Goal: Task Accomplishment & Management: Complete application form

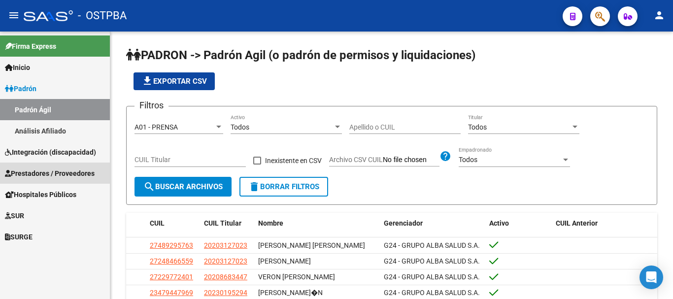
click at [42, 172] on span "Prestadores / Proveedores" at bounding box center [50, 173] width 90 height 11
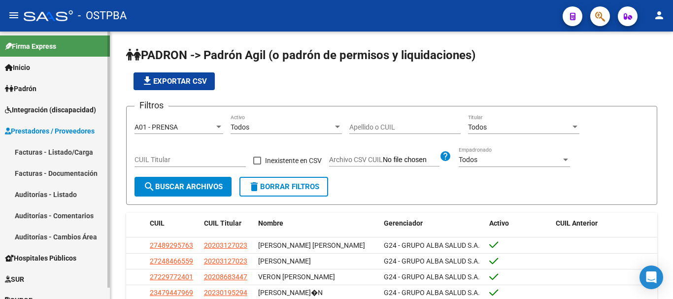
click at [42, 154] on link "Facturas - Listado/Carga" at bounding box center [55, 151] width 110 height 21
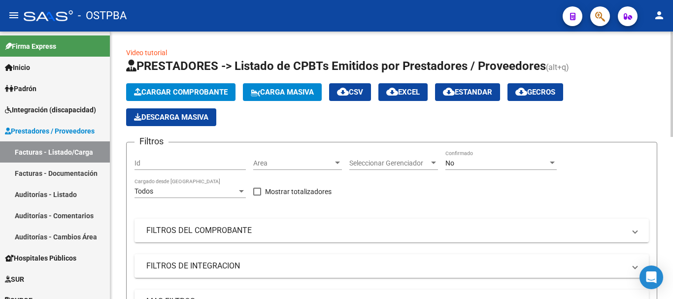
click at [195, 90] on span "Cargar Comprobante" at bounding box center [181, 92] width 94 height 9
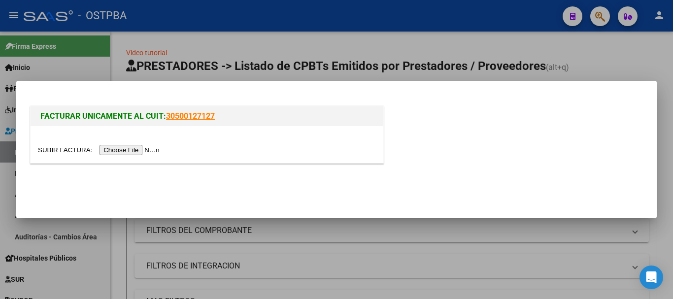
click at [116, 149] on input "file" at bounding box center [100, 150] width 125 height 10
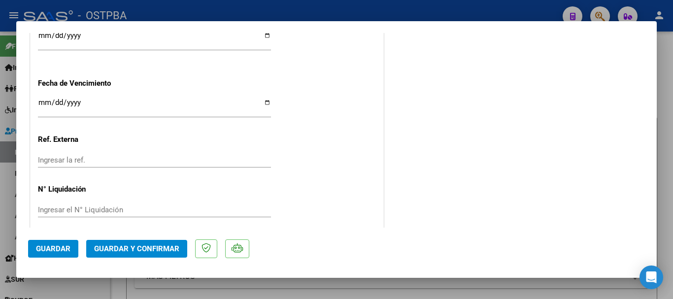
scroll to position [592, 0]
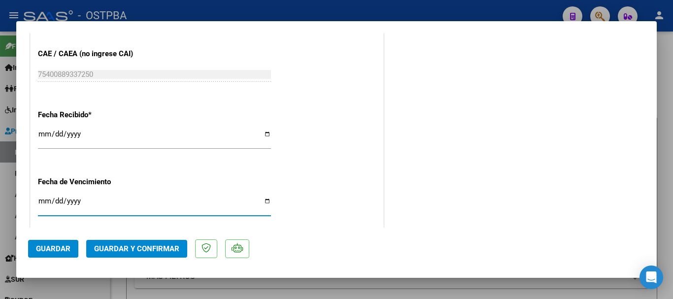
click at [265, 201] on input "Ingresar la fecha" at bounding box center [154, 205] width 233 height 16
type input "2025-10-16"
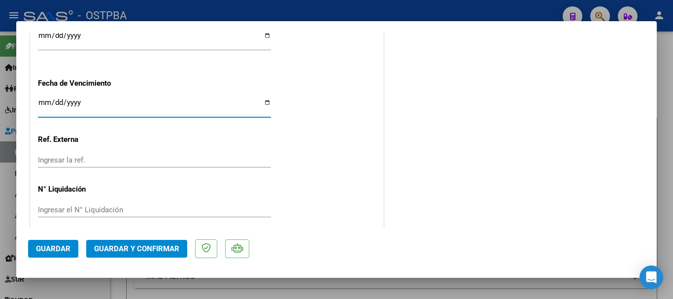
scroll to position [699, 0]
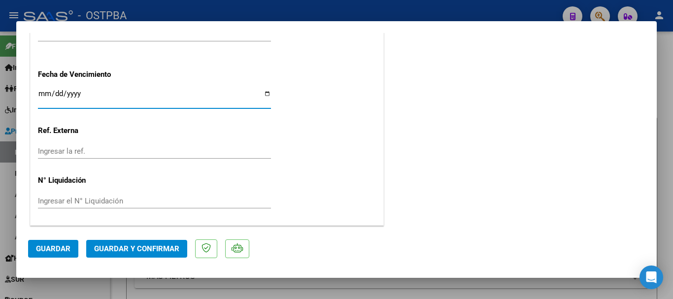
click at [135, 248] on span "Guardar y Confirmar" at bounding box center [136, 248] width 85 height 9
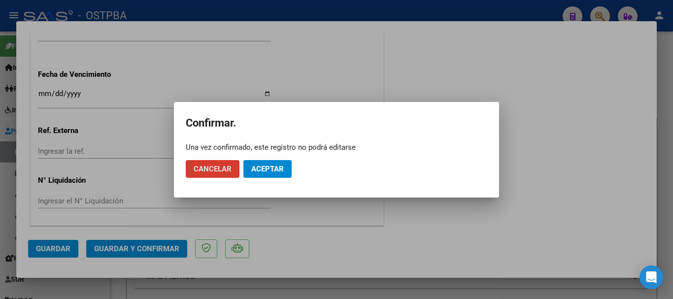
click at [273, 170] on span "Aceptar" at bounding box center [267, 169] width 33 height 9
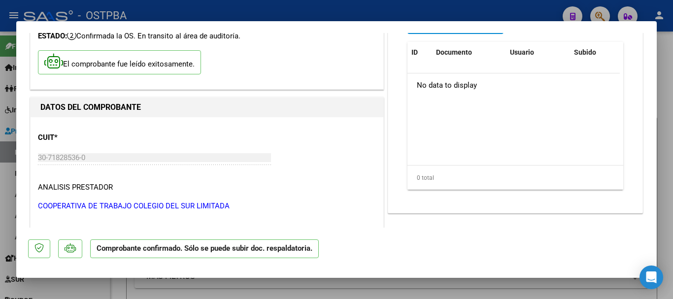
scroll to position [0, 0]
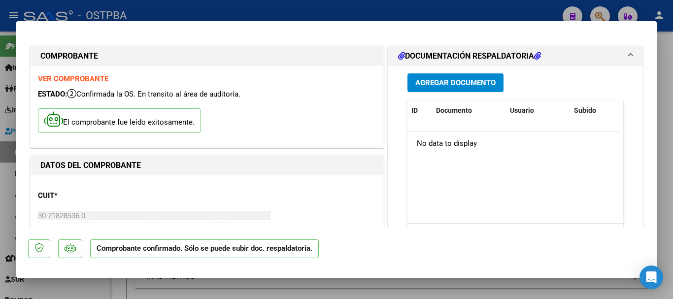
click at [444, 75] on button "Agregar Documento" at bounding box center [456, 82] width 96 height 18
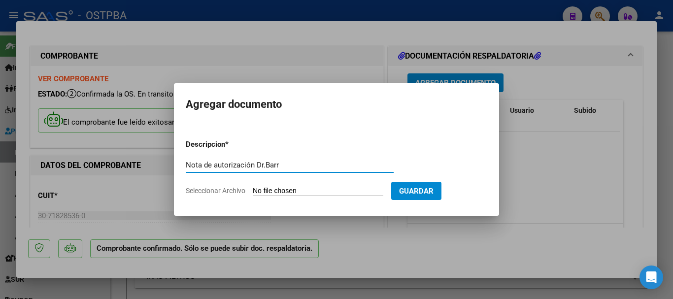
type input "Nota de autorización Dr.Barr"
click at [304, 188] on input "Seleccionar Archivo" at bounding box center [318, 191] width 131 height 9
type input "C:\fakepath\Nota de autorizacion Dr.Barr_20250318_0001.pdf"
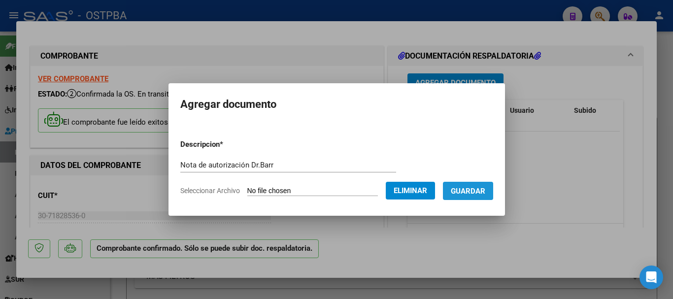
click at [486, 191] on span "Guardar" at bounding box center [468, 191] width 35 height 9
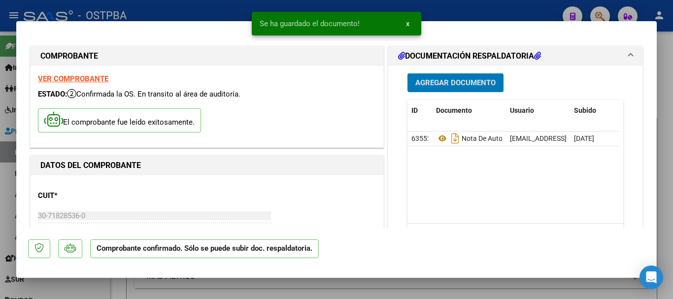
click at [438, 81] on span "Agregar Documento" at bounding box center [456, 83] width 80 height 9
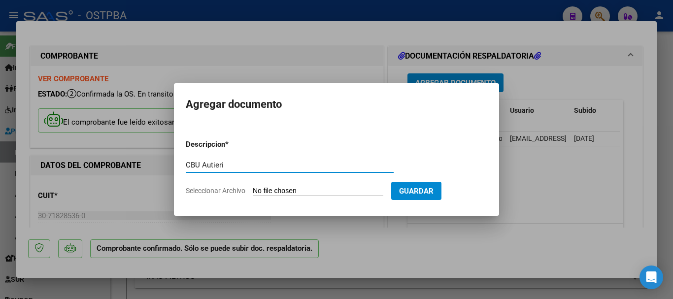
type input "CBU Autieri"
click at [288, 189] on input "Seleccionar Archivo" at bounding box center [318, 191] width 131 height 9
type input "C:\fakepath\CBU Autieri.pdf"
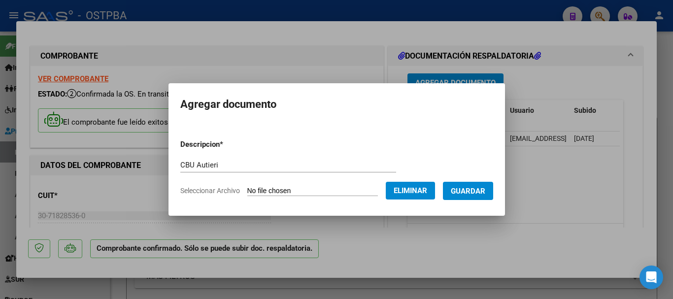
click at [471, 189] on span "Guardar" at bounding box center [468, 191] width 35 height 9
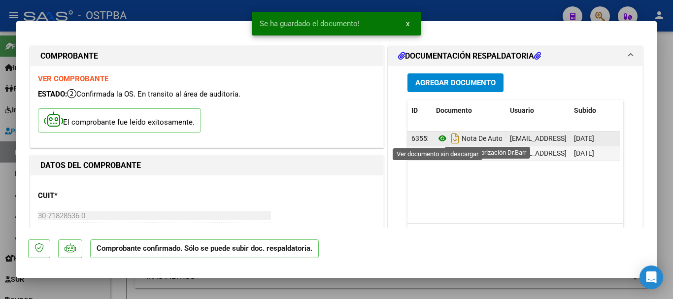
click at [437, 136] on icon at bounding box center [442, 139] width 13 height 12
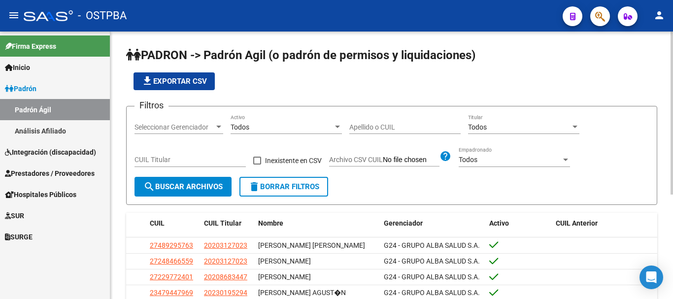
click at [219, 123] on div at bounding box center [218, 127] width 9 height 8
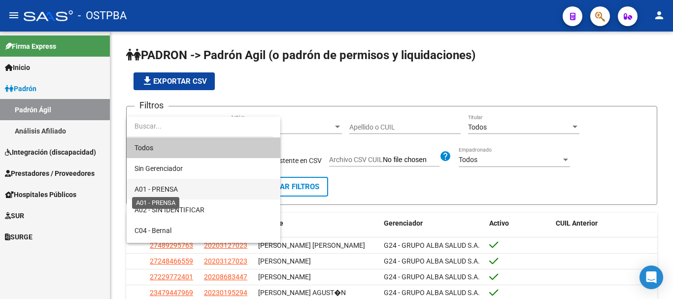
click at [170, 193] on span "A01 - PRENSA" at bounding box center [156, 189] width 43 height 8
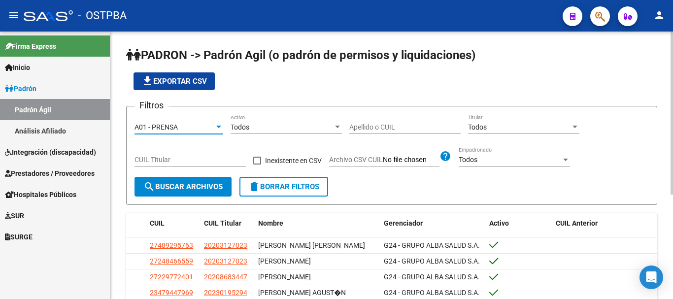
click at [356, 122] on div "Apellido o CUIL" at bounding box center [404, 124] width 111 height 20
click at [35, 174] on span "Prestadores / Proveedores" at bounding box center [50, 173] width 90 height 11
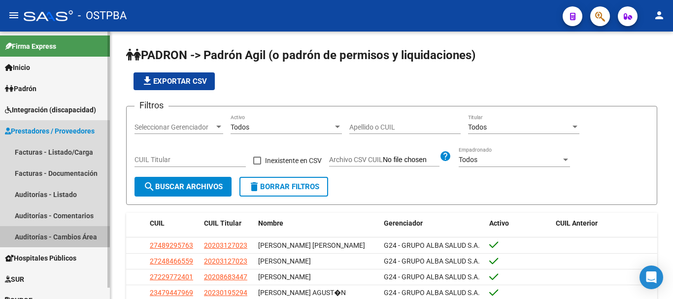
click at [41, 235] on link "Auditorías - Cambios Área" at bounding box center [55, 236] width 110 height 21
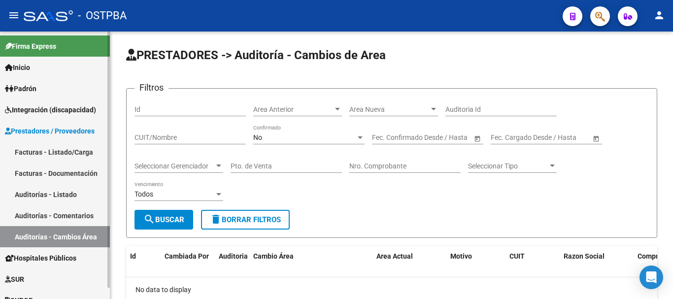
click at [37, 173] on link "Facturas - Documentación" at bounding box center [55, 173] width 110 height 21
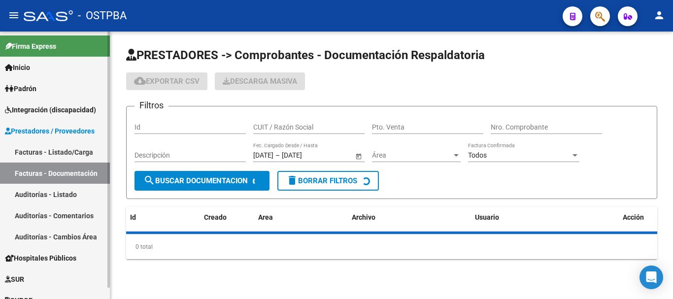
click at [32, 212] on link "Auditorías - Comentarios" at bounding box center [55, 215] width 110 height 21
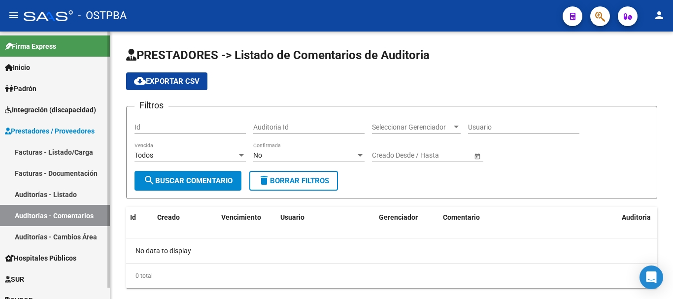
click at [39, 232] on link "Auditorías - Cambios Área" at bounding box center [55, 236] width 110 height 21
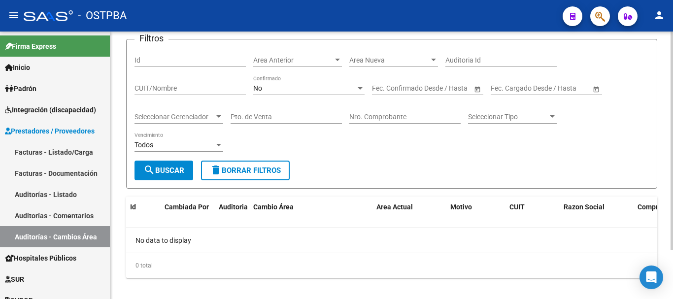
scroll to position [60, 0]
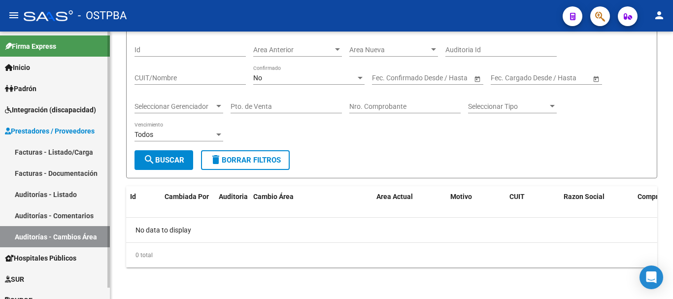
click at [31, 170] on link "Facturas - Documentación" at bounding box center [55, 173] width 110 height 21
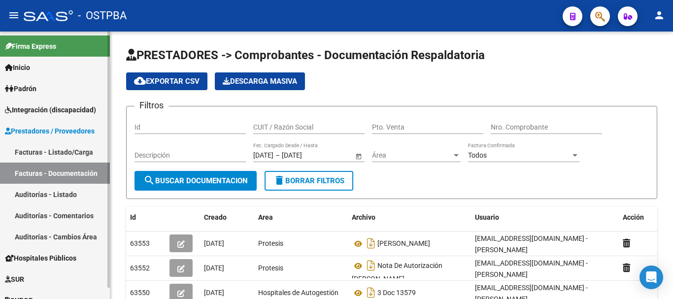
click at [34, 149] on link "Facturas - Listado/Carga" at bounding box center [55, 151] width 110 height 21
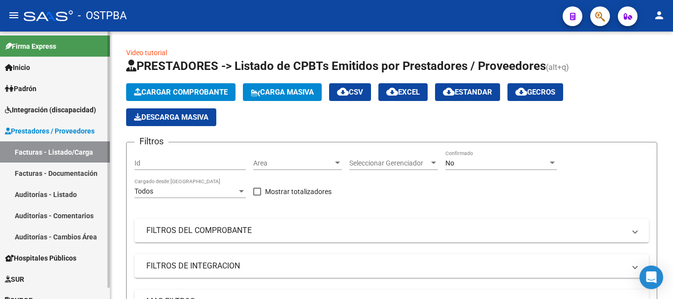
click at [29, 170] on link "Facturas - Documentación" at bounding box center [55, 173] width 110 height 21
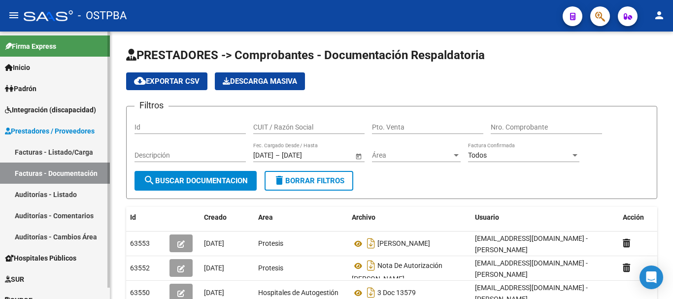
drag, startPoint x: 40, startPoint y: 192, endPoint x: 48, endPoint y: 191, distance: 8.0
click at [40, 191] on link "Auditorías - Listado" at bounding box center [55, 194] width 110 height 21
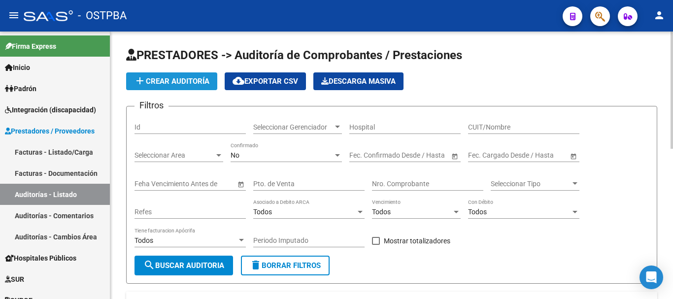
click at [175, 79] on span "add Crear Auditoría" at bounding box center [171, 81] width 75 height 9
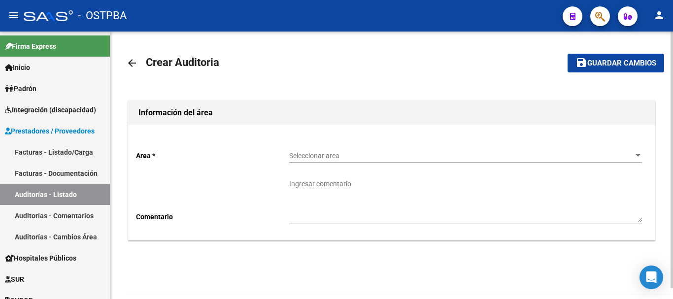
click at [638, 156] on div at bounding box center [638, 155] width 5 height 2
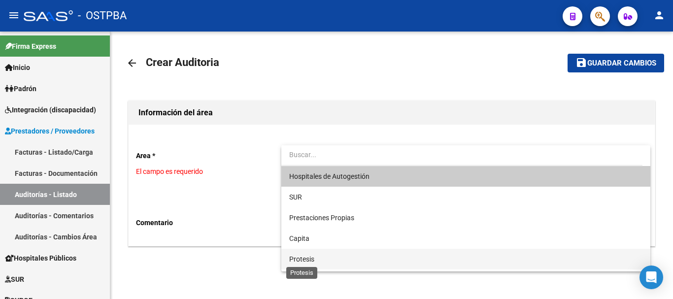
click at [302, 258] on span "Protesis" at bounding box center [301, 259] width 25 height 8
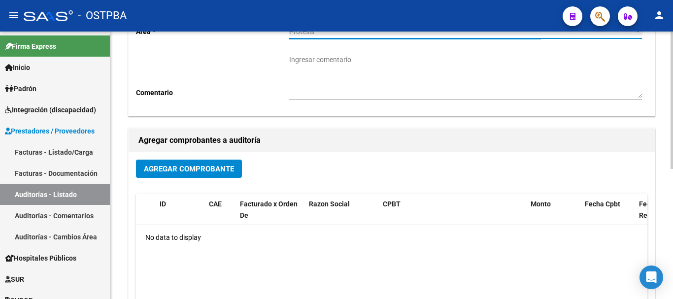
scroll to position [148, 0]
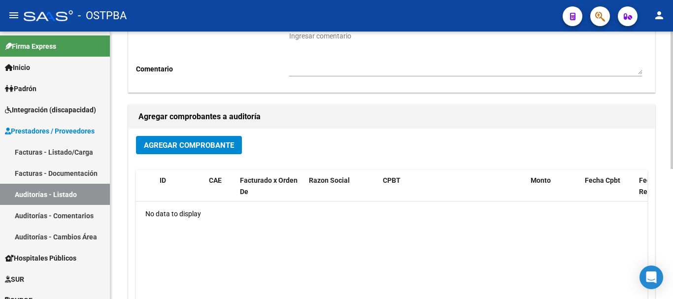
click at [190, 141] on span "Agregar Comprobante" at bounding box center [189, 145] width 90 height 9
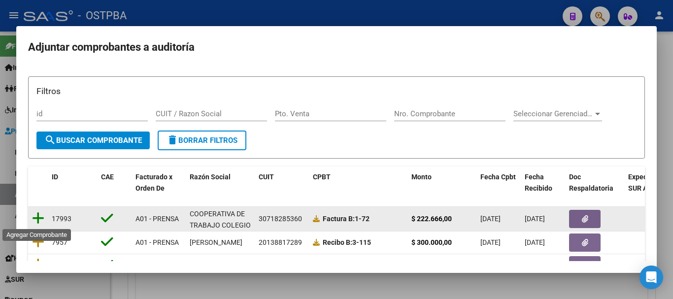
click at [37, 219] on icon at bounding box center [38, 218] width 12 height 14
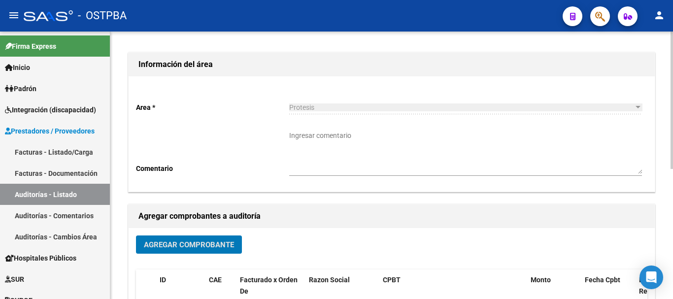
scroll to position [0, 0]
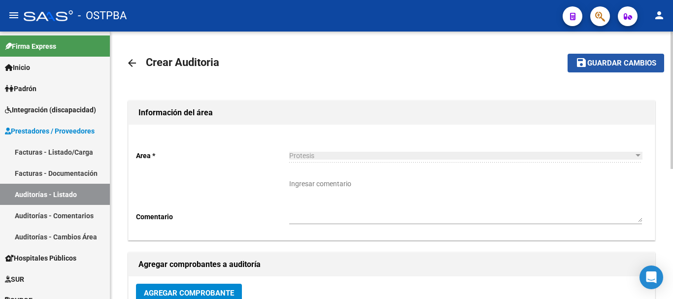
click at [607, 67] on span "Guardar cambios" at bounding box center [622, 63] width 69 height 9
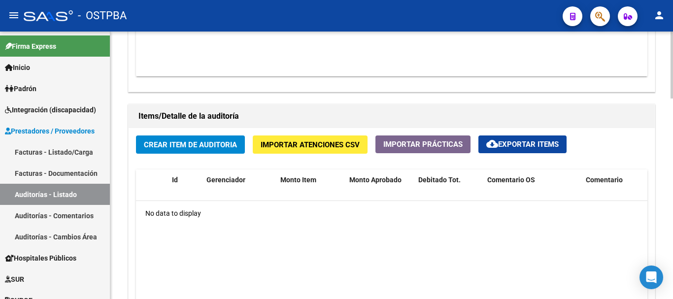
scroll to position [641, 0]
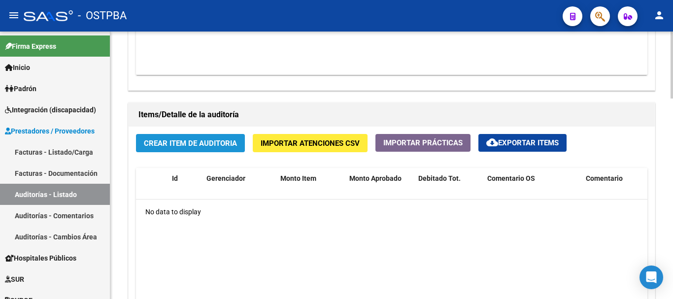
click at [179, 143] on span "Crear Item de Auditoria" at bounding box center [190, 143] width 93 height 9
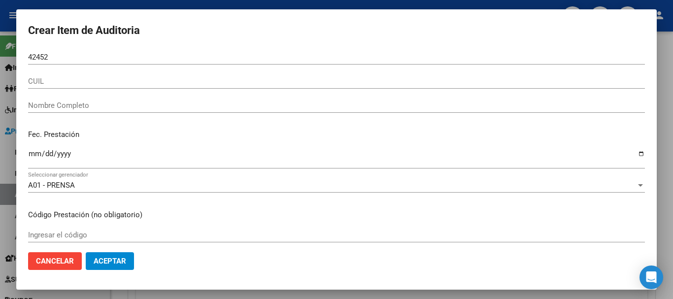
click at [457, 53] on input "42452" at bounding box center [336, 57] width 617 height 9
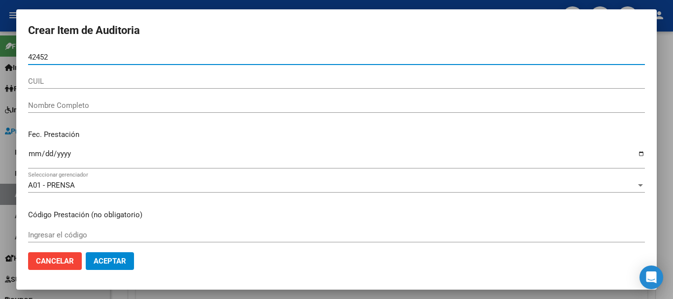
click at [32, 55] on input "42452" at bounding box center [336, 57] width 617 height 9
click at [53, 56] on input "52452" at bounding box center [336, 57] width 617 height 9
type input "52452096"
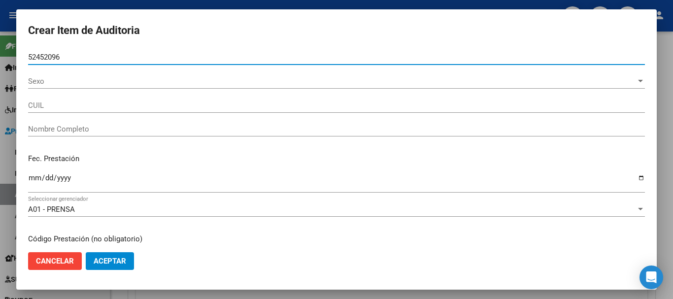
type input "20524520967"
type input "[PERSON_NAME] [PERSON_NAME]"
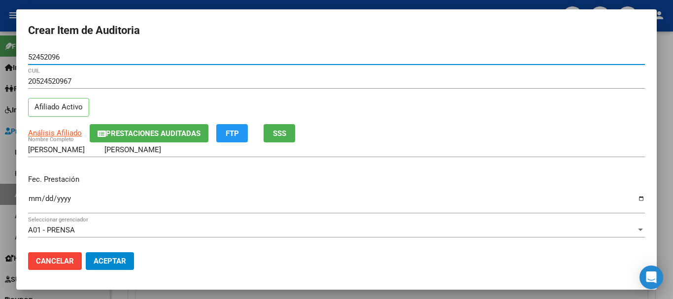
type input "52452096"
click at [634, 196] on input "Ingresar la fecha" at bounding box center [336, 203] width 617 height 16
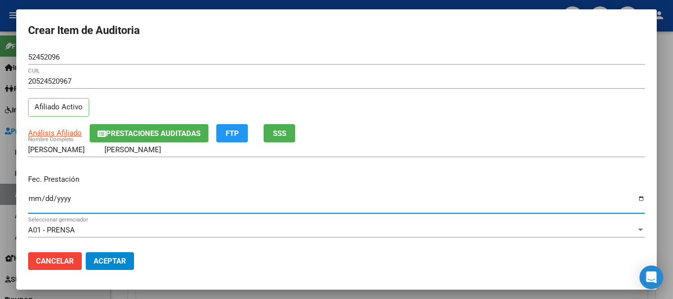
type input "[DATE]"
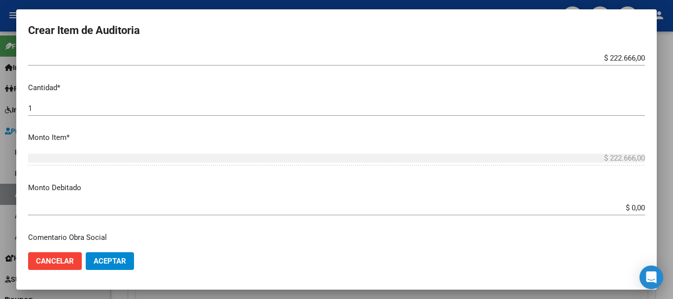
scroll to position [296, 0]
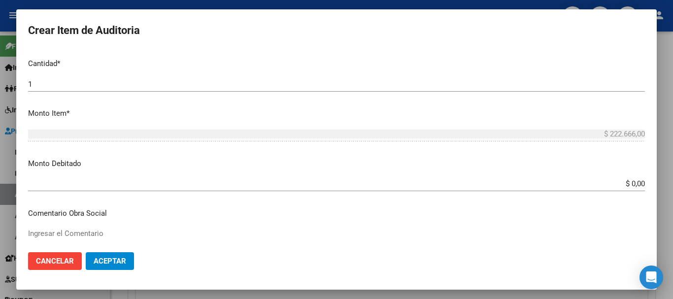
click at [636, 183] on input "$ 0,00" at bounding box center [336, 183] width 617 height 9
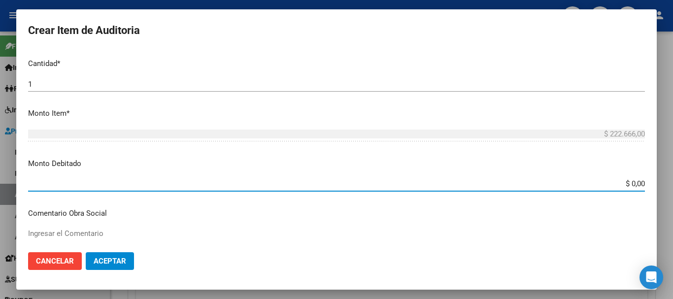
click at [637, 181] on input "$ 0,00" at bounding box center [336, 183] width 617 height 9
type input "$ 111.333,00"
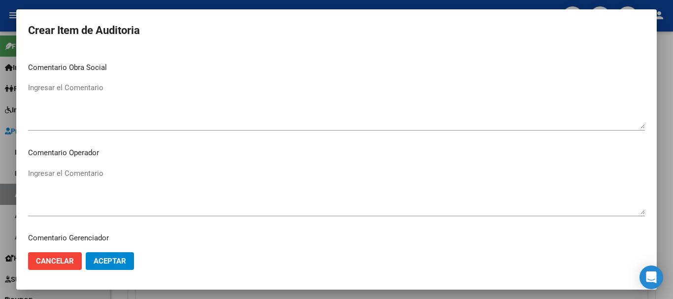
scroll to position [444, 0]
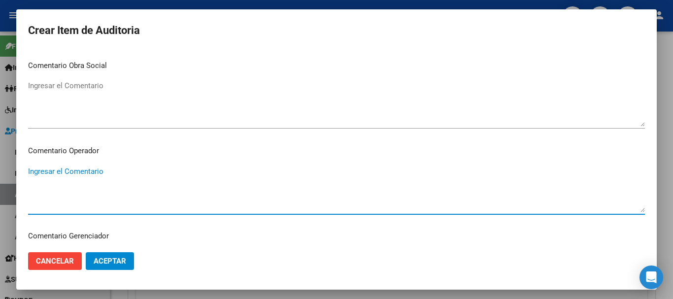
click at [30, 172] on textarea "Ingresar el Comentario" at bounding box center [336, 189] width 617 height 46
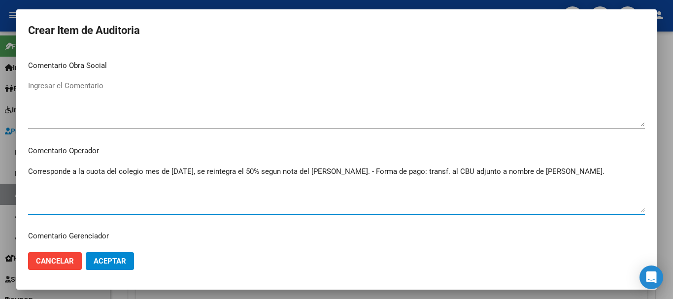
click at [141, 171] on textarea "Corresponde a la cuota del colegio mes de [DATE], se reintegra el 50% segun not…" at bounding box center [336, 189] width 617 height 46
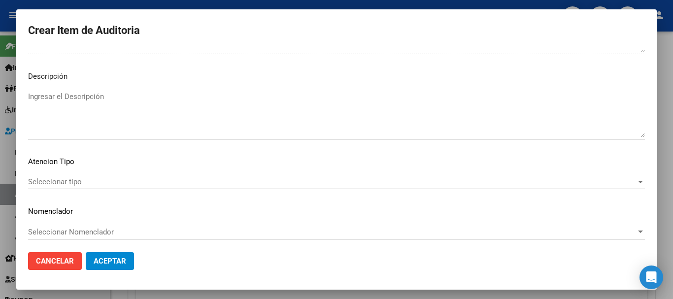
scroll to position [693, 0]
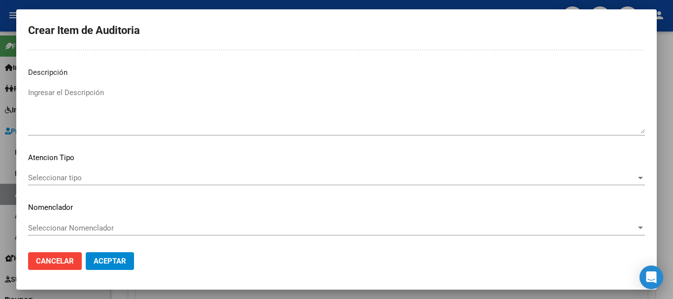
type textarea "Corresponde a la cuota del colegio, mes de [DATE], se reintegra el 50% según no…"
click at [103, 257] on span "Aceptar" at bounding box center [110, 261] width 33 height 9
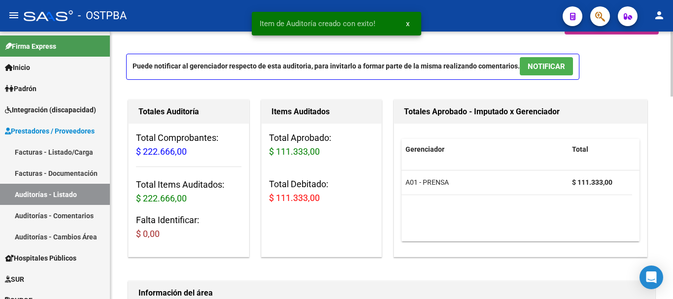
scroll to position [0, 0]
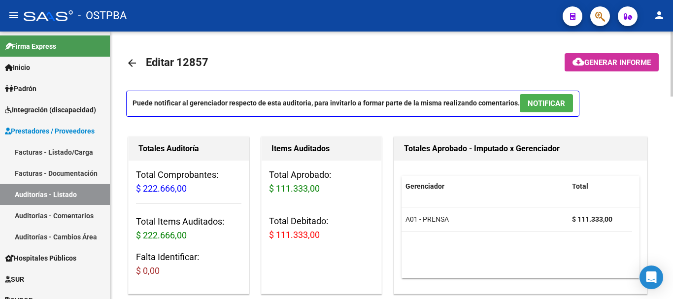
click at [605, 60] on span "Generar informe" at bounding box center [618, 62] width 67 height 9
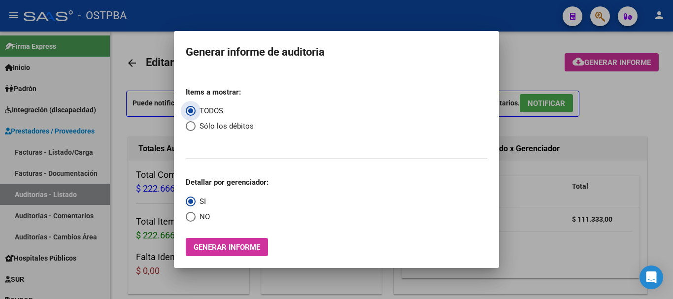
click at [219, 242] on button "Generar informe" at bounding box center [227, 247] width 82 height 18
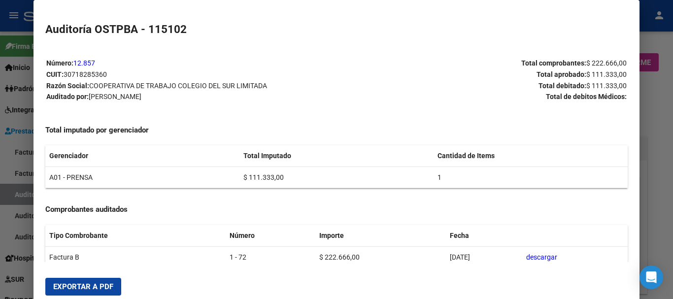
click at [75, 285] on span "Exportar a PDF" at bounding box center [83, 286] width 60 height 9
click at [663, 147] on div at bounding box center [336, 149] width 673 height 299
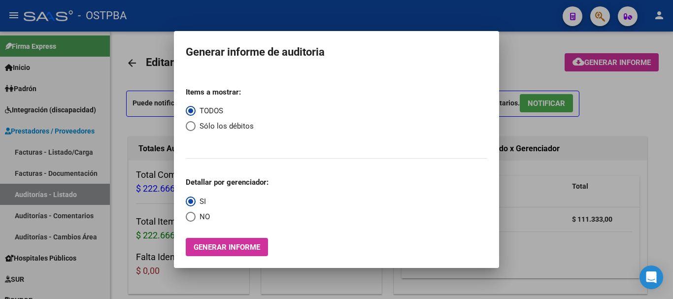
click at [627, 99] on div at bounding box center [336, 149] width 673 height 299
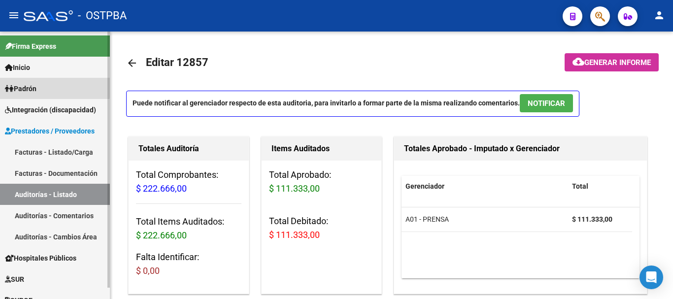
click at [22, 85] on span "Padrón" at bounding box center [21, 88] width 32 height 11
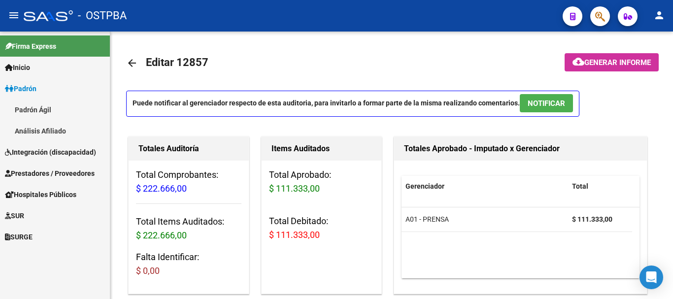
click at [32, 104] on link "Padrón Ágil" at bounding box center [55, 109] width 110 height 21
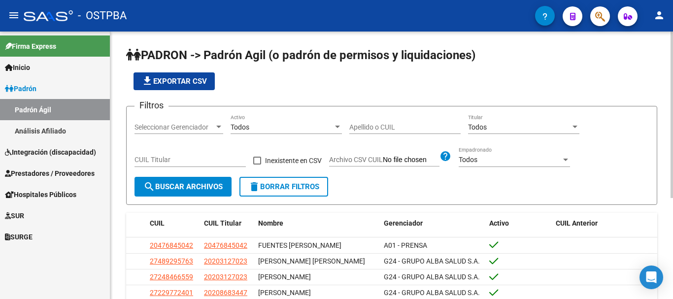
click at [216, 126] on div at bounding box center [218, 127] width 5 height 2
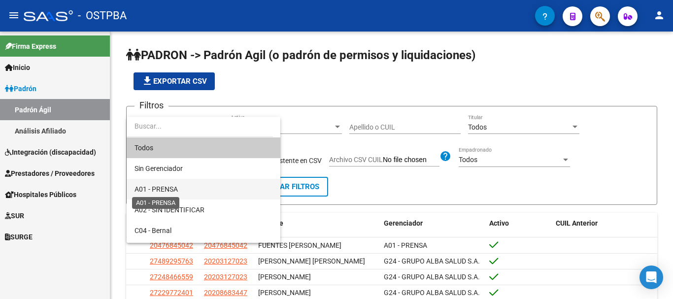
click at [170, 185] on span "A01 - PRENSA" at bounding box center [156, 189] width 43 height 8
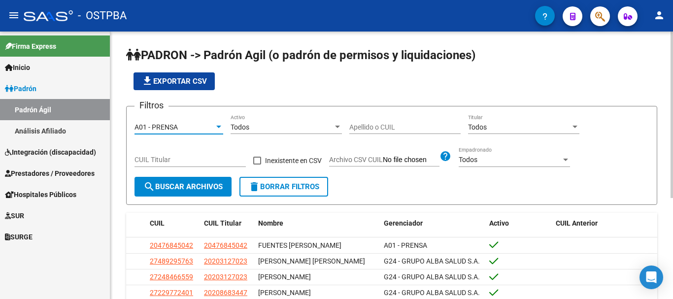
click at [365, 127] on input "Apellido o CUIL" at bounding box center [404, 127] width 111 height 8
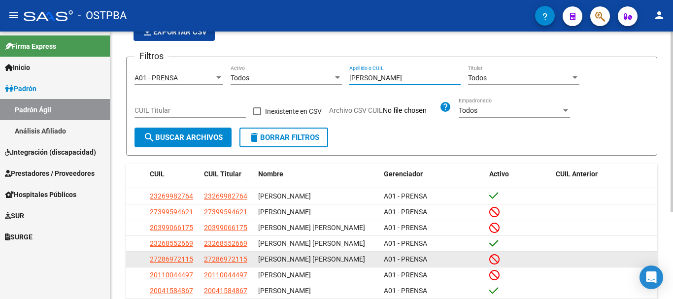
scroll to position [99, 0]
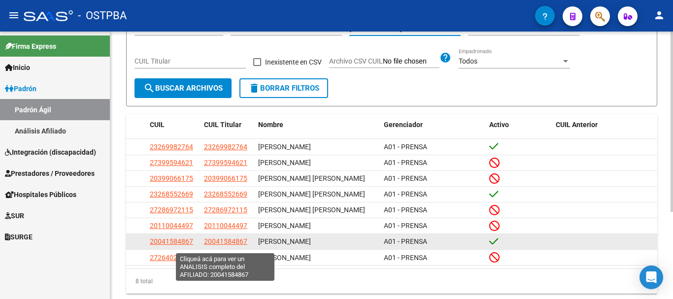
type input "[PERSON_NAME]"
click at [217, 242] on span "20041584867" at bounding box center [225, 242] width 43 height 8
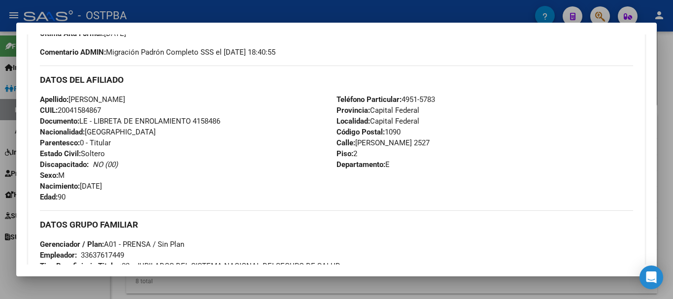
scroll to position [0, 0]
